Goal: Task Accomplishment & Management: Use online tool/utility

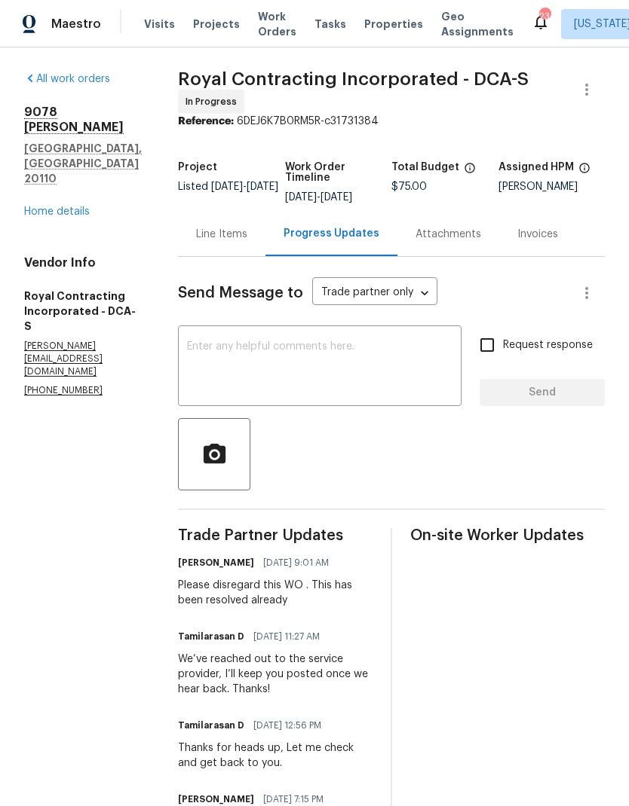
scroll to position [-117, 0]
click at [75, 207] on link "Home details" at bounding box center [57, 212] width 66 height 11
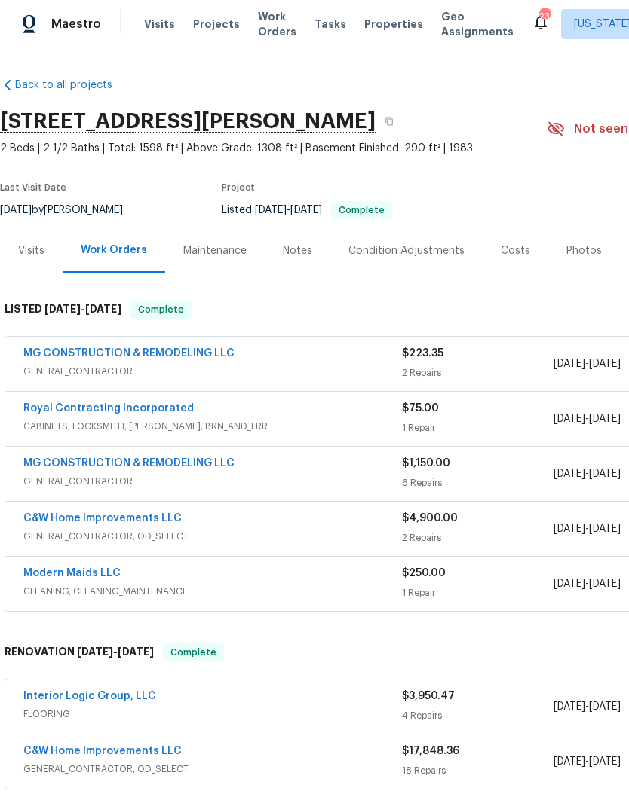
click at [338, 348] on div "MG CONSTRUCTION & REMODELING LLC" at bounding box center [212, 355] width 378 height 18
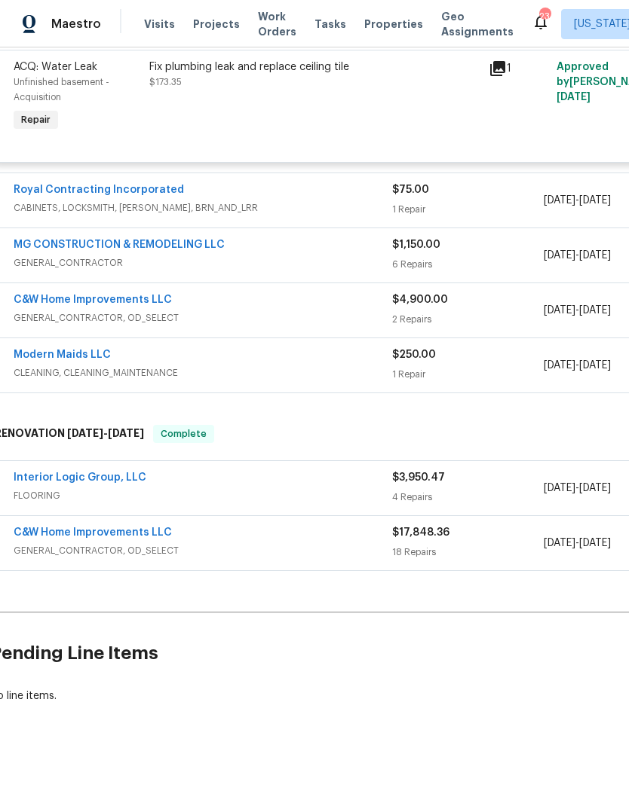
scroll to position [479, 10]
click at [426, 495] on div "4 Repairs" at bounding box center [467, 497] width 151 height 15
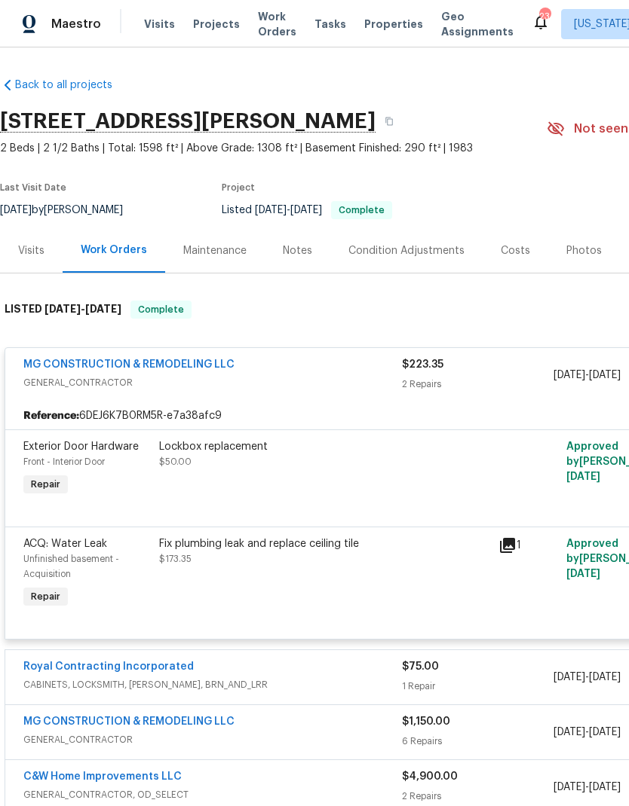
scroll to position [0, 0]
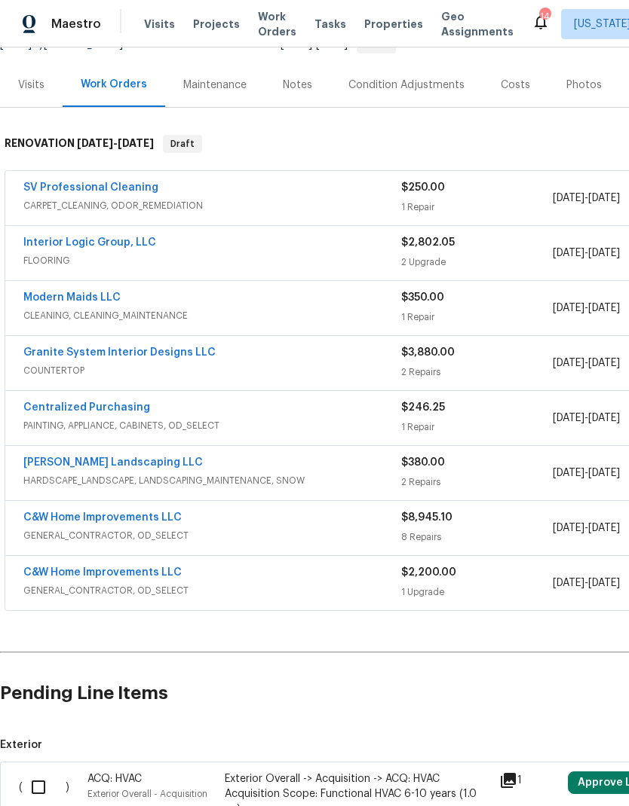
scroll to position [166, 0]
click at [235, 478] on span "HARDSCAPE_LANDSCAPE, LANDSCAPING_MAINTENANCE, SNOW" at bounding box center [212, 480] width 378 height 15
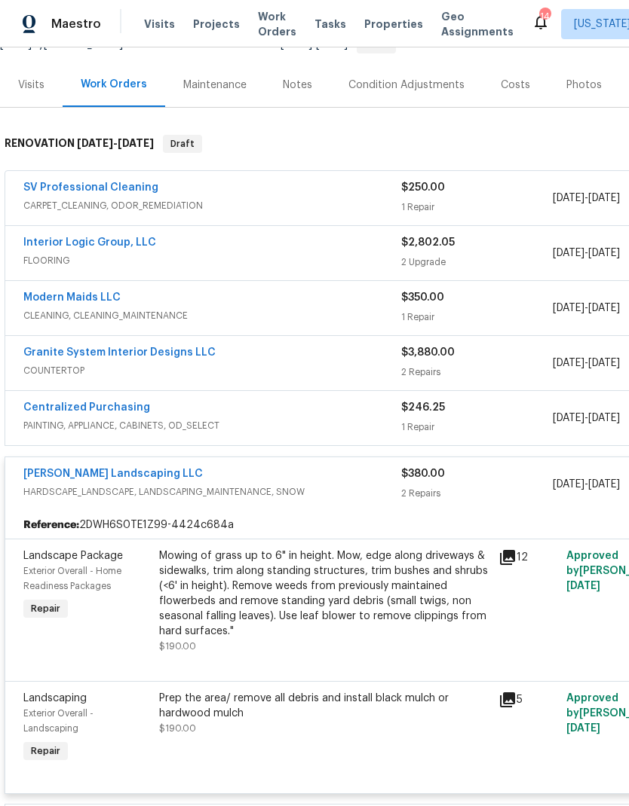
click at [105, 477] on link "Ruiz Landscaping LLC" at bounding box center [112, 474] width 179 height 11
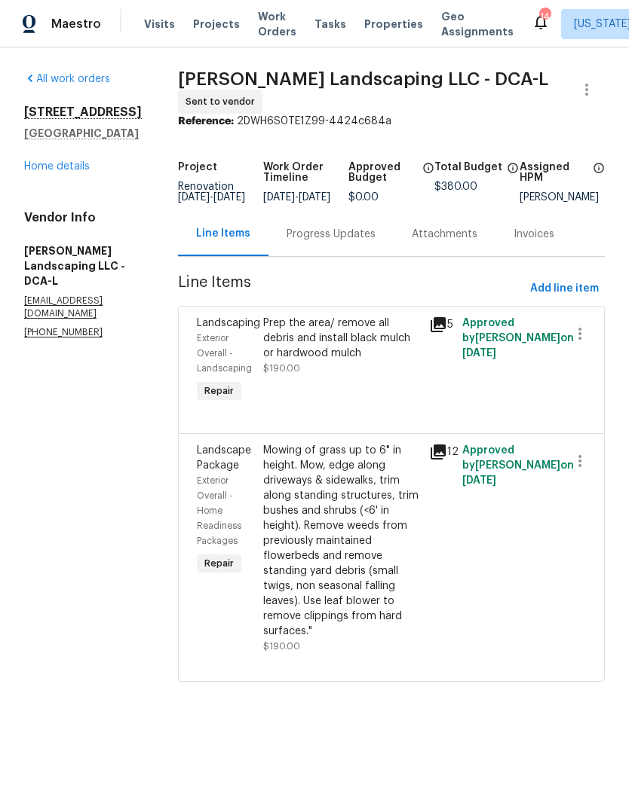
click at [332, 242] on div "Progress Updates" at bounding box center [330, 234] width 89 height 15
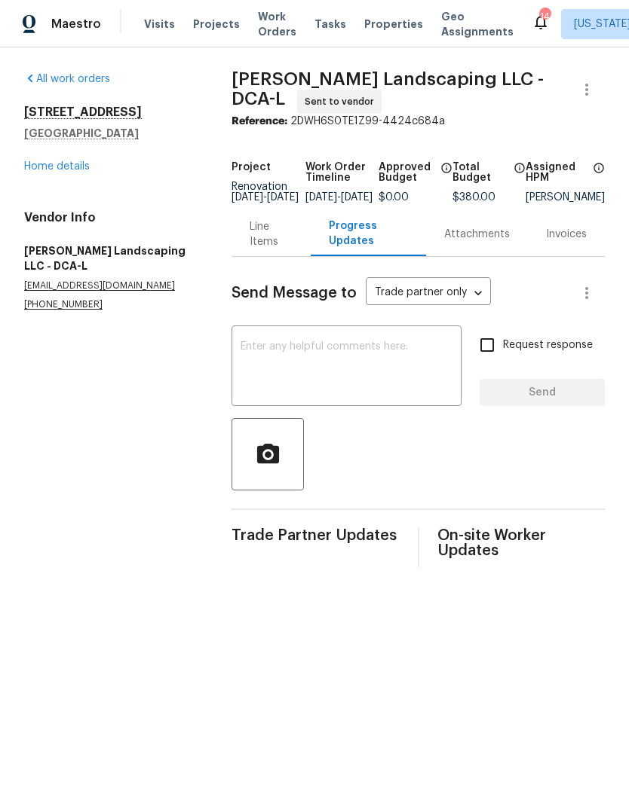
click at [73, 167] on link "Home details" at bounding box center [57, 166] width 66 height 11
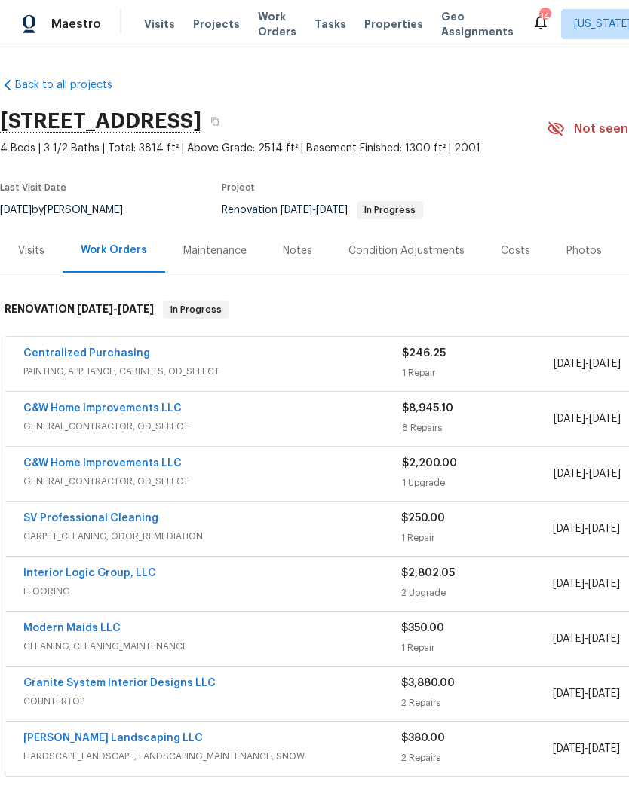
click at [357, 367] on span "PAINTING, APPLIANCE, CABINETS, OD_SELECT" at bounding box center [212, 371] width 378 height 15
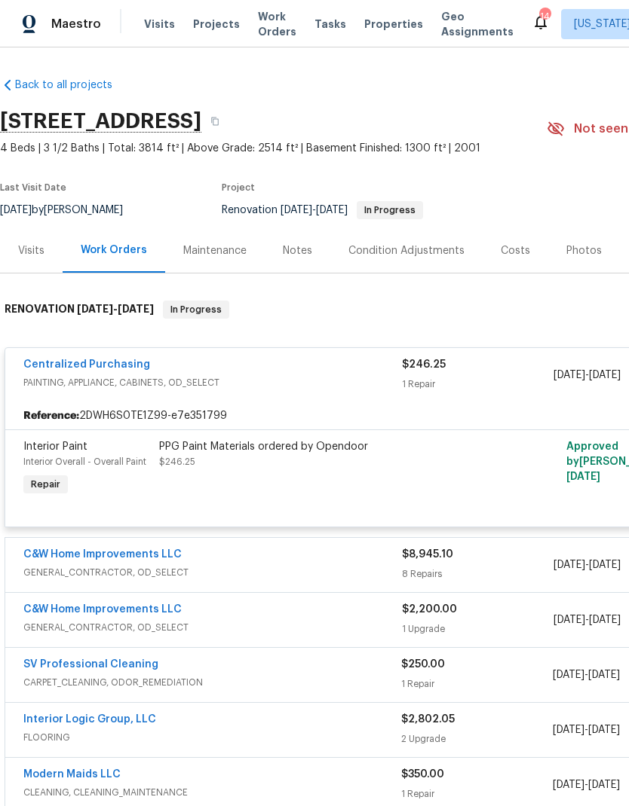
click at [333, 482] on div "PPG Paint Materials ordered by Opendoor $246.25" at bounding box center [323, 469] width 339 height 69
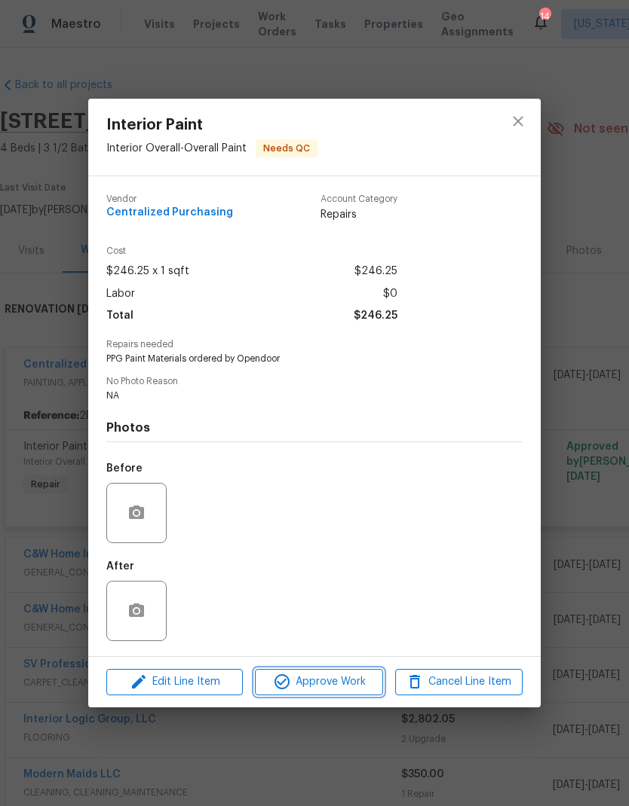
click at [329, 684] on span "Approve Work" at bounding box center [318, 682] width 118 height 19
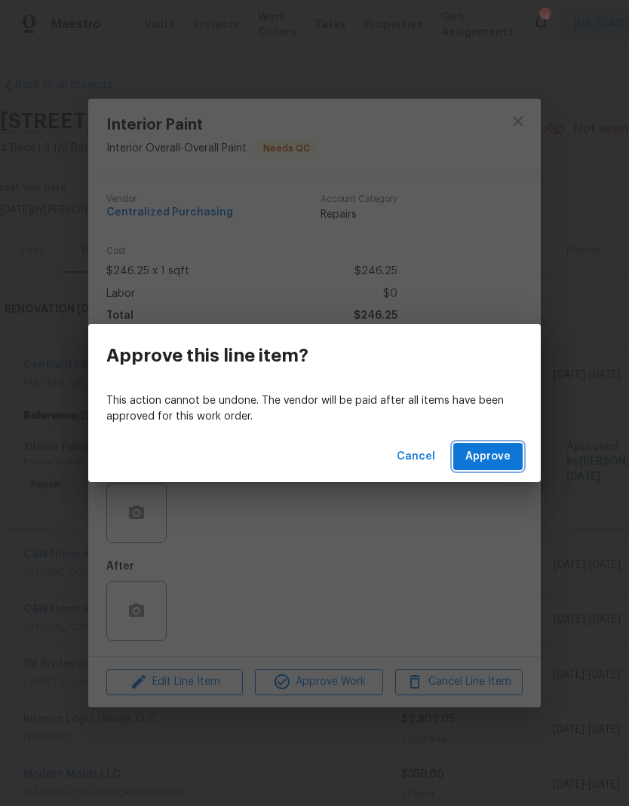
click at [493, 463] on span "Approve" at bounding box center [487, 457] width 45 height 19
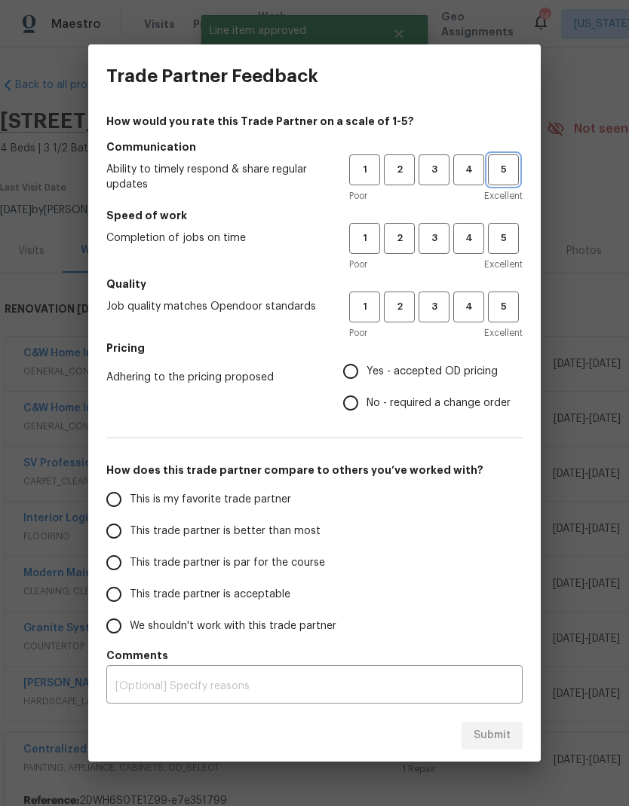
click at [510, 176] on span "5" at bounding box center [503, 169] width 28 height 17
click at [500, 240] on span "5" at bounding box center [503, 238] width 28 height 17
click at [500, 301] on span "5" at bounding box center [503, 306] width 28 height 17
click at [124, 507] on input "This is my favorite trade partner" at bounding box center [114, 500] width 32 height 32
radio input "true"
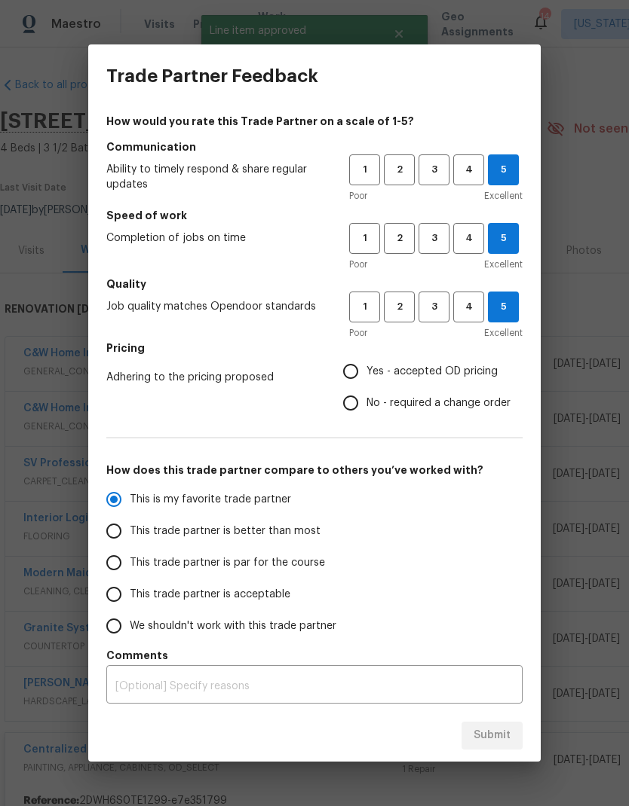
click at [338, 373] on input "Yes - accepted OD pricing" at bounding box center [351, 372] width 32 height 32
click at [488, 734] on span "Submit" at bounding box center [491, 736] width 37 height 19
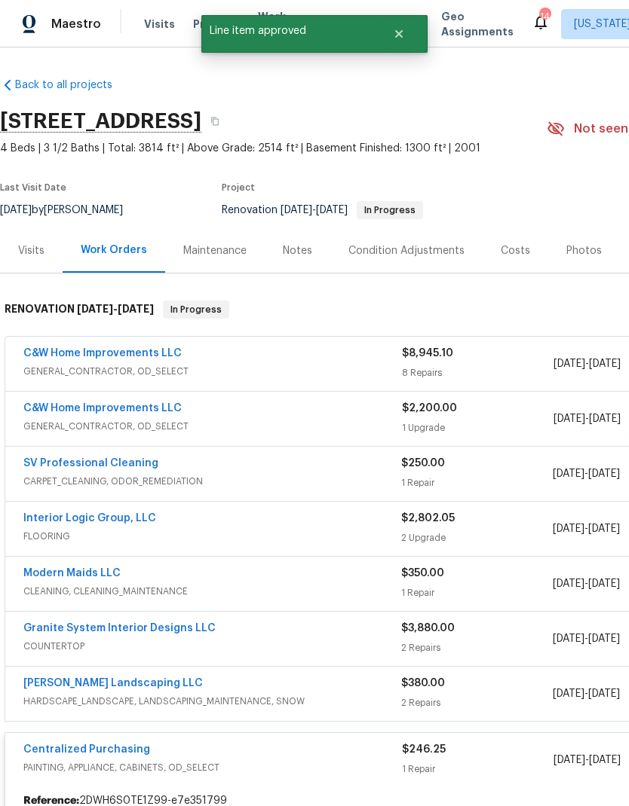
radio input "false"
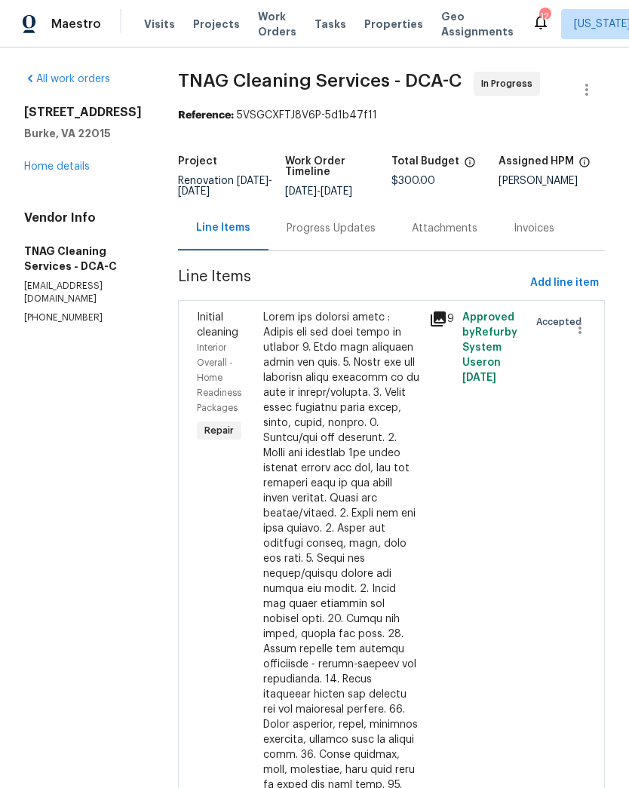
click at [329, 224] on div "Progress Updates" at bounding box center [330, 228] width 89 height 15
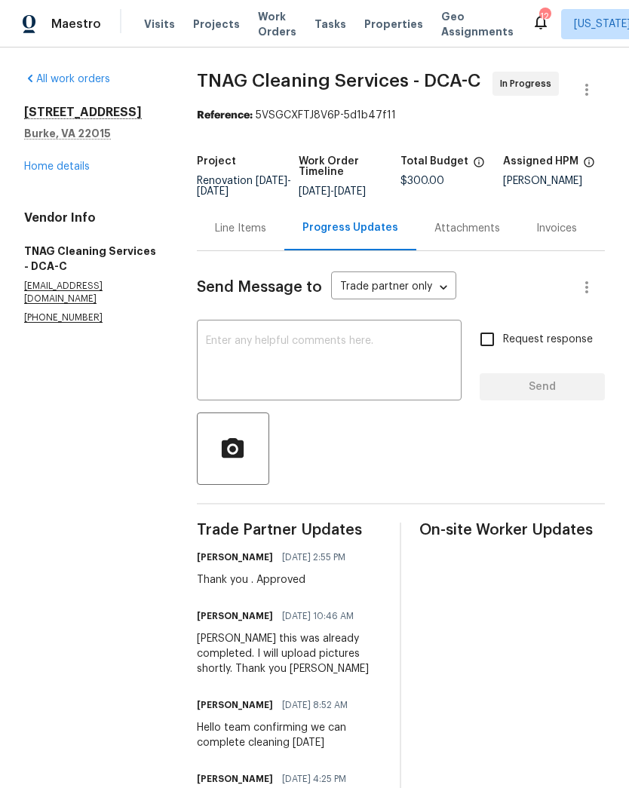
click at [66, 170] on link "Home details" at bounding box center [57, 166] width 66 height 11
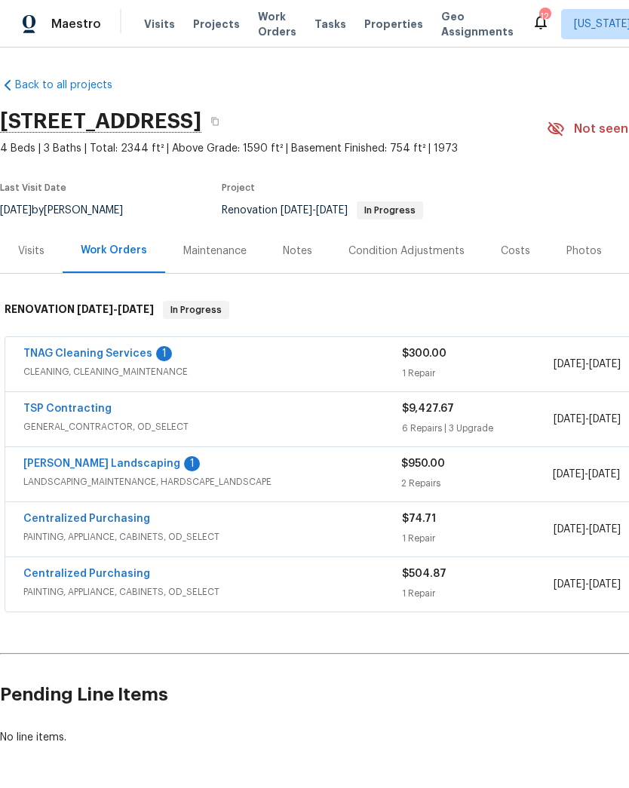
click at [115, 460] on link "Manzano Landscaping" at bounding box center [101, 463] width 157 height 11
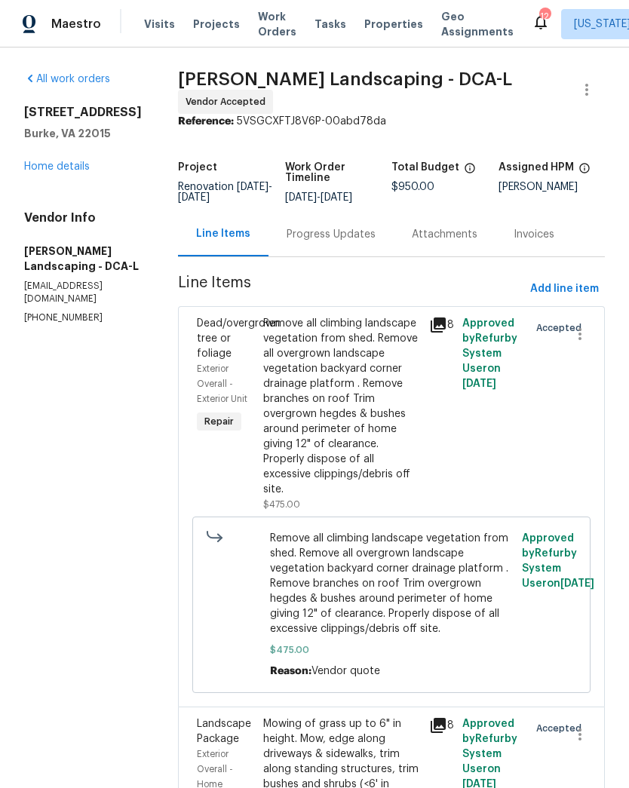
click at [353, 240] on div "Progress Updates" at bounding box center [330, 234] width 89 height 15
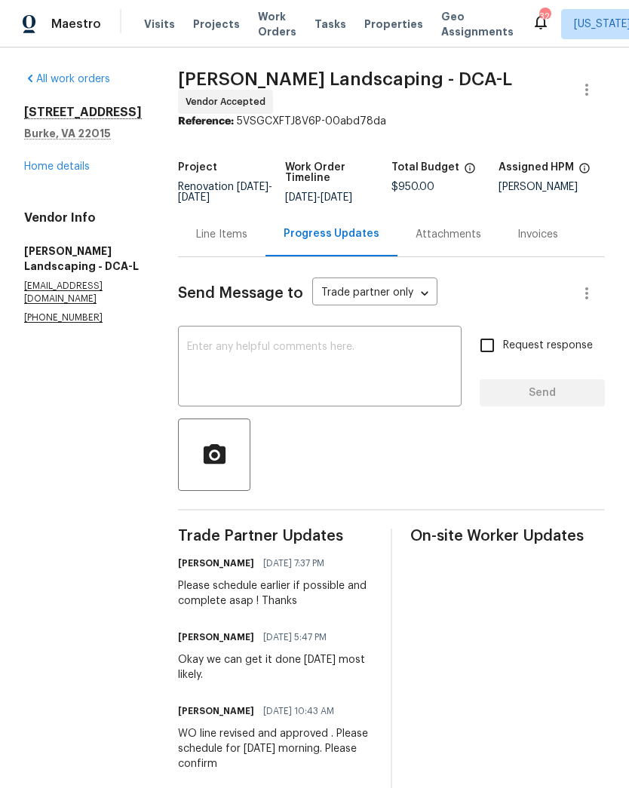
click at [75, 169] on link "Home details" at bounding box center [57, 166] width 66 height 11
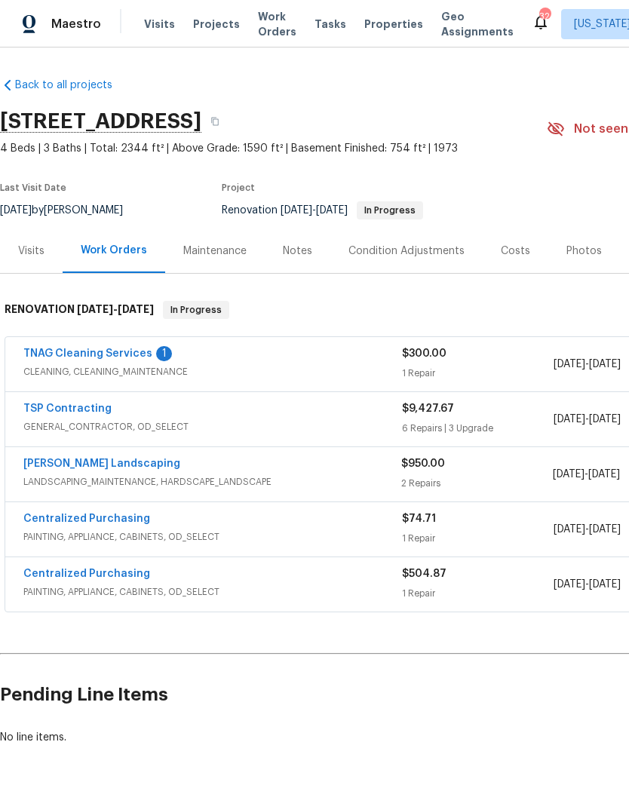
click at [124, 348] on link "TNAG Cleaning Services" at bounding box center [87, 353] width 129 height 11
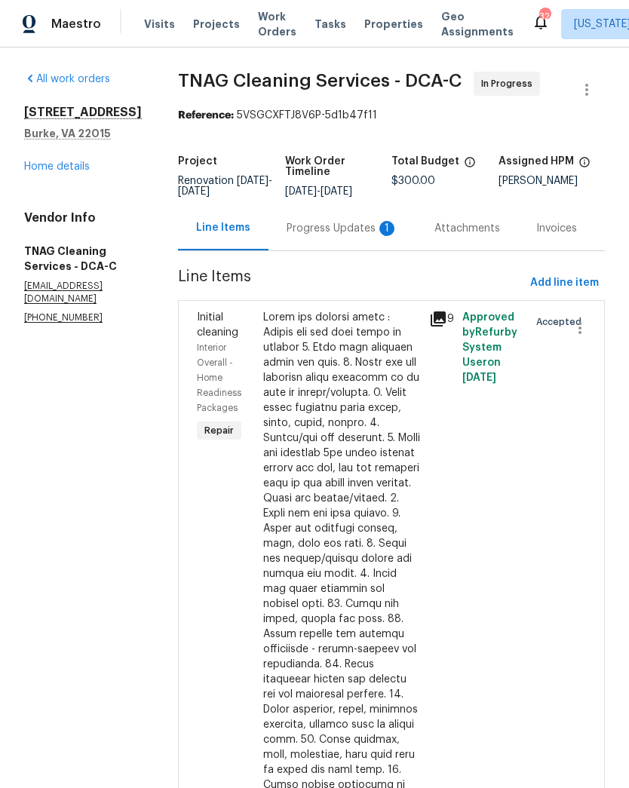
click at [330, 219] on div "Progress Updates 1" at bounding box center [342, 228] width 148 height 44
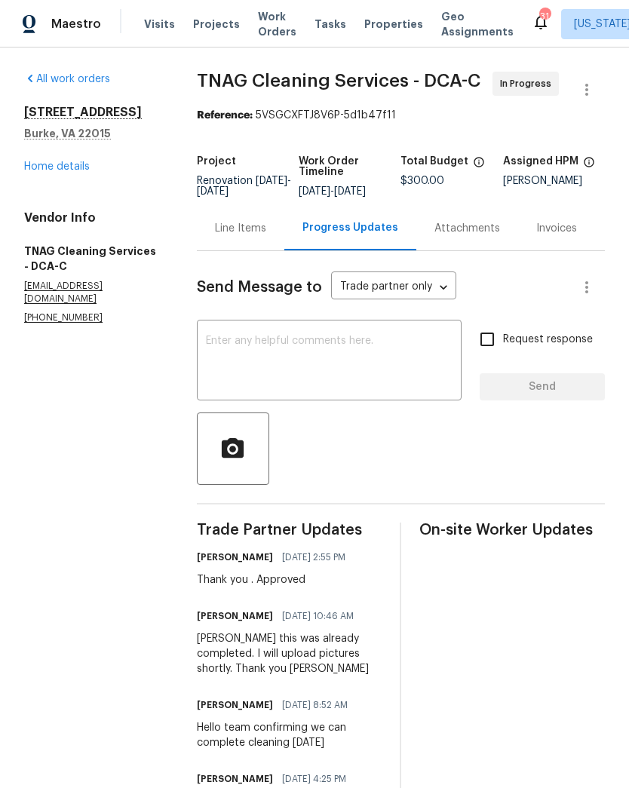
click at [66, 171] on link "Home details" at bounding box center [57, 166] width 66 height 11
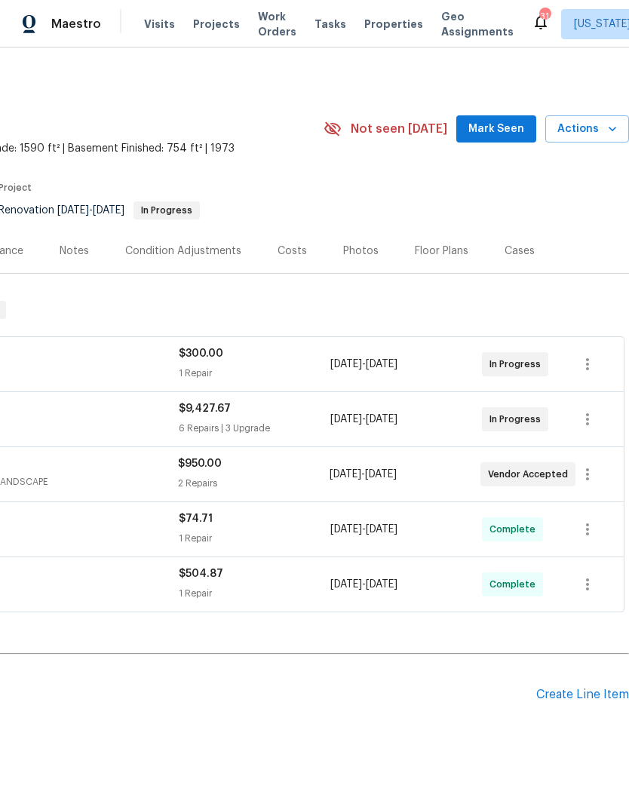
scroll to position [0, 223]
click at [352, 252] on div "Photos" at bounding box center [360, 250] width 35 height 15
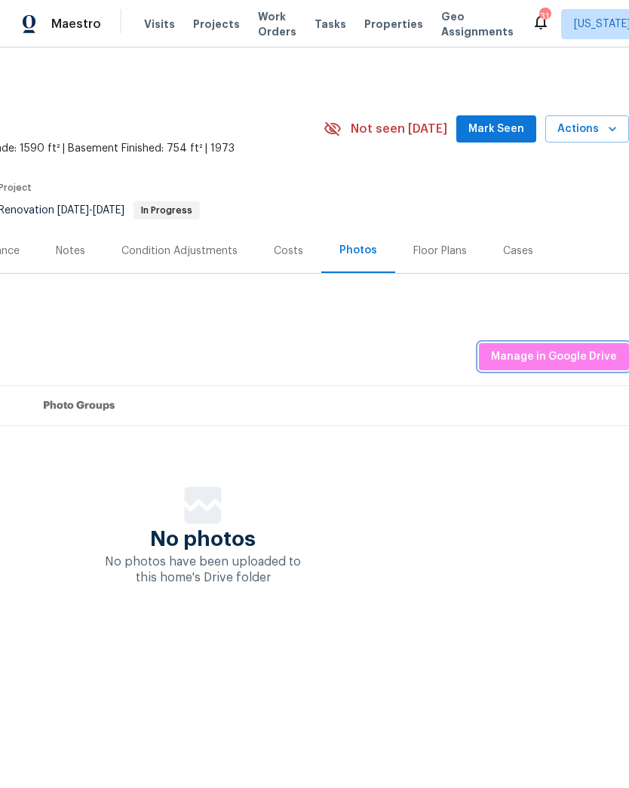
click at [545, 352] on span "Manage in Google Drive" at bounding box center [554, 356] width 126 height 19
